Goal: Information Seeking & Learning: Find specific fact

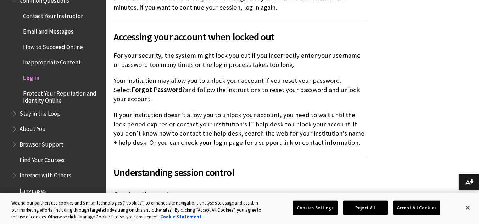
scroll to position [714, 0]
click at [34, 78] on span "Log in" at bounding box center [31, 77] width 17 height 10
click at [27, 79] on span "Log in" at bounding box center [31, 77] width 17 height 10
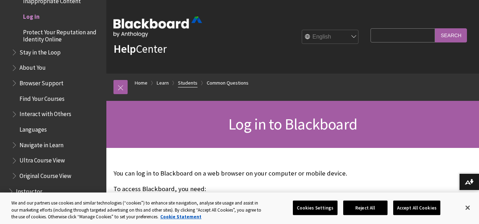
click at [194, 82] on link "Students" at bounding box center [187, 83] width 19 height 9
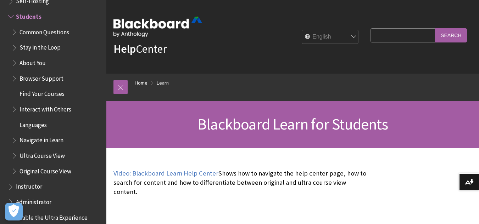
click at [390, 35] on input "Search Query" at bounding box center [402, 35] width 65 height 14
type input "[GEOGRAPHIC_DATA]"
click at [450, 38] on input "Search" at bounding box center [451, 35] width 32 height 14
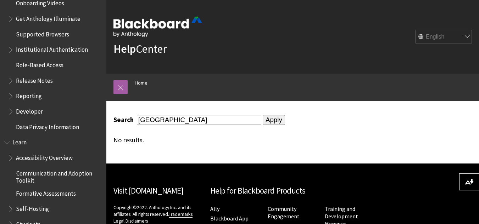
scroll to position [484, 0]
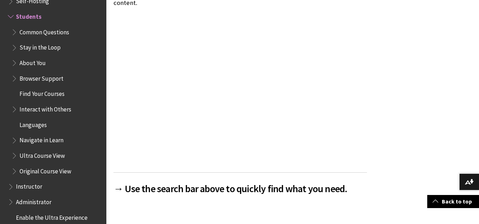
scroll to position [189, 0]
